Goal: Information Seeking & Learning: Learn about a topic

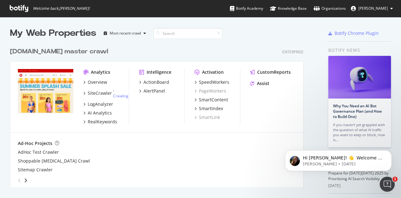
click at [11, 10] on icon at bounding box center [19, 8] width 19 height 7
drag, startPoint x: 50, startPoint y: 7, endPoint x: 46, endPoint y: 8, distance: 3.5
click at [50, 7] on span "Welcome back, [PERSON_NAME] !" at bounding box center [61, 8] width 57 height 5
click at [26, 6] on icon at bounding box center [19, 8] width 19 height 7
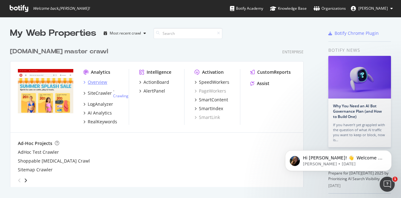
click at [96, 82] on div "Overview" at bounding box center [97, 82] width 19 height 6
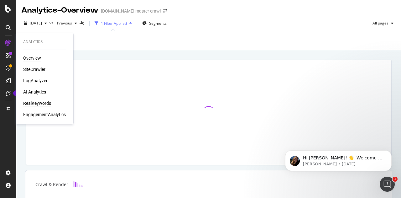
click at [44, 105] on div "RealKeywords" at bounding box center [37, 103] width 28 height 6
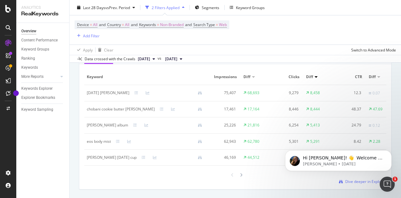
scroll to position [565, 0]
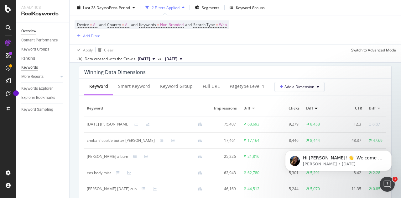
click at [29, 69] on div "Keywords" at bounding box center [29, 67] width 17 height 7
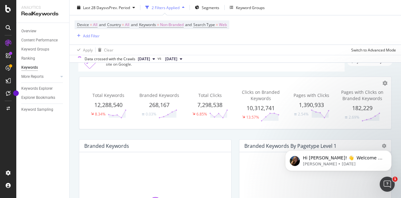
scroll to position [94, 0]
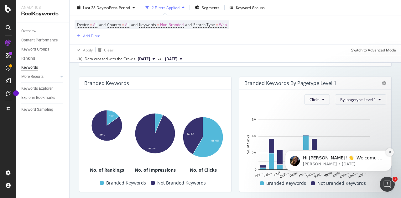
click at [390, 152] on icon "Dismiss notification" at bounding box center [390, 152] width 2 height 2
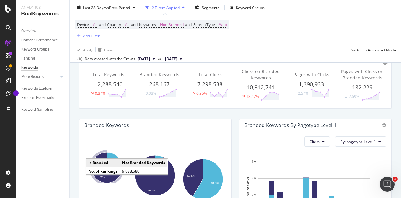
scroll to position [0, 0]
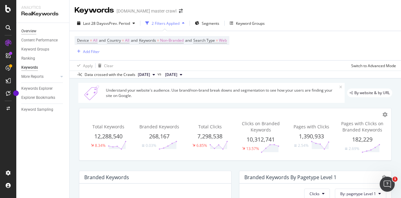
click at [36, 32] on div "Overview" at bounding box center [28, 31] width 15 height 7
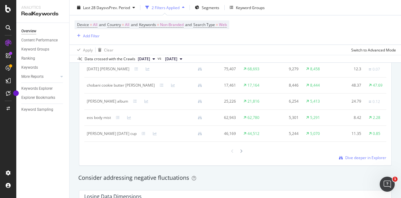
scroll to position [659, 0]
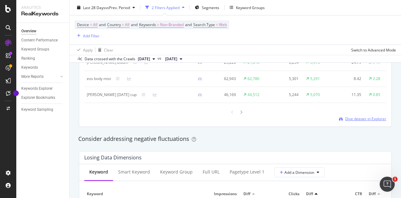
click at [346, 121] on span "Dive deeper in Explorer" at bounding box center [366, 118] width 41 height 5
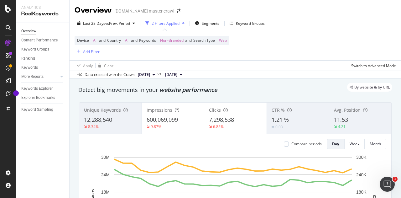
click at [6, 28] on icon at bounding box center [8, 27] width 5 height 5
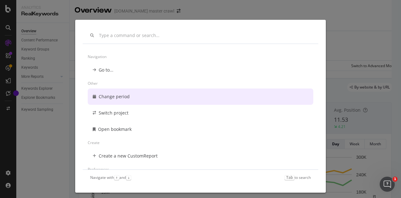
click at [61, 116] on div "Navigation Go to... Other Change period Switch project Open bookmark Create Cre…" at bounding box center [200, 99] width 401 height 198
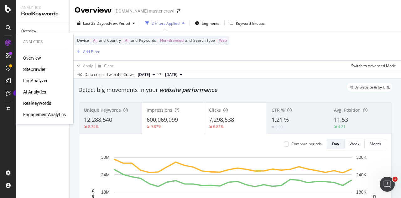
click at [29, 57] on div "Overview" at bounding box center [32, 58] width 18 height 6
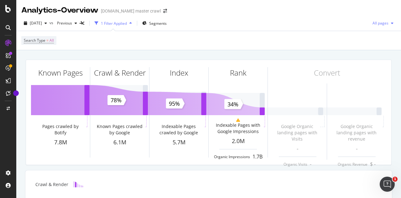
click at [370, 25] on span "All pages" at bounding box center [379, 22] width 19 height 5
